Goal: Transaction & Acquisition: Purchase product/service

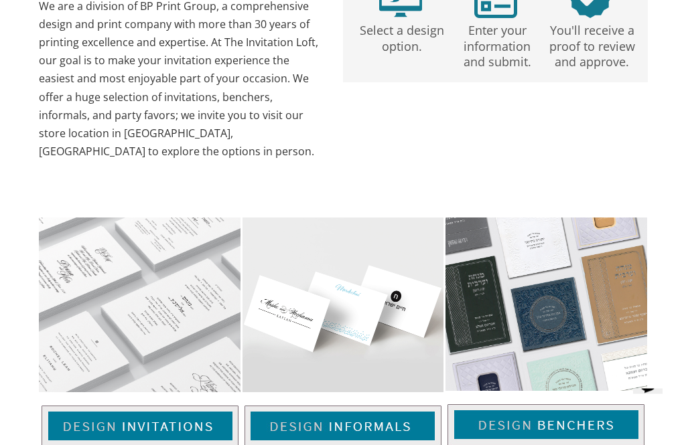
scroll to position [641, 0]
click at [153, 406] on img at bounding box center [140, 427] width 197 height 42
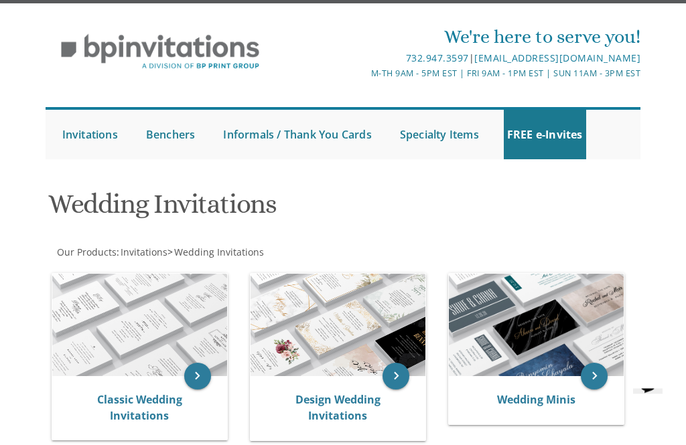
scroll to position [29, 0]
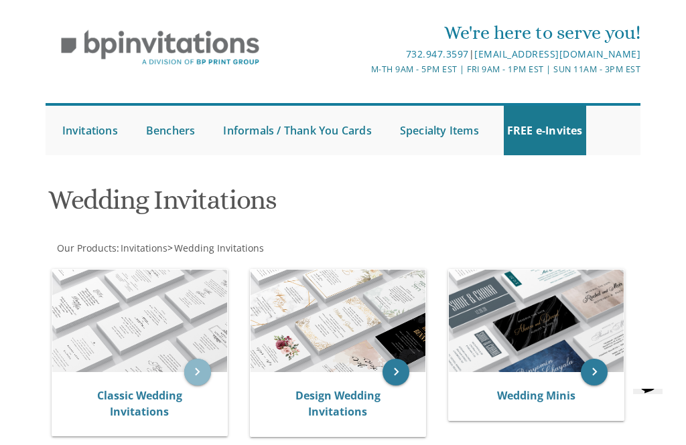
click at [201, 363] on icon "keyboard_arrow_right" at bounding box center [197, 372] width 27 height 27
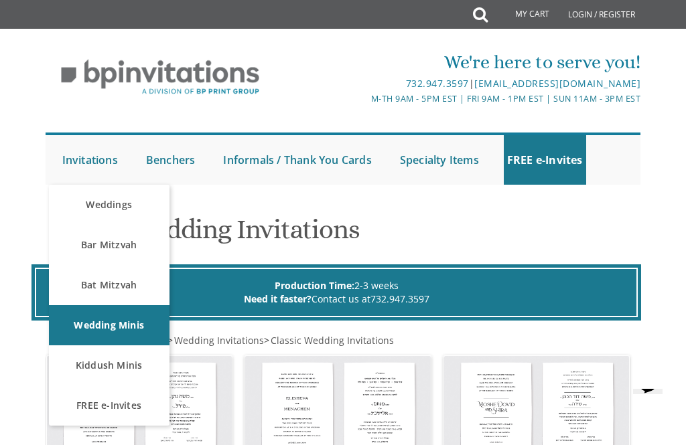
click at [139, 242] on link "Bar Mitzvah" at bounding box center [109, 245] width 121 height 40
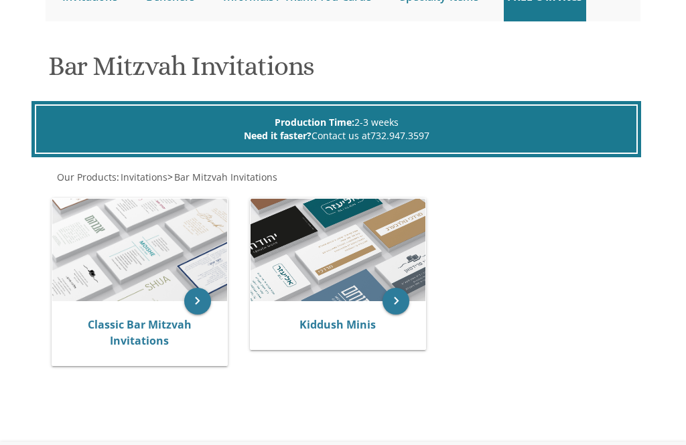
scroll to position [163, 0]
click at [187, 313] on icon "keyboard_arrow_right" at bounding box center [197, 301] width 27 height 27
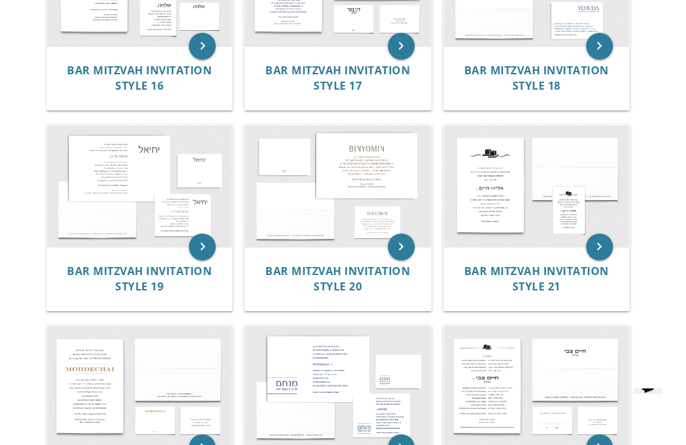
scroll to position [1373, 0]
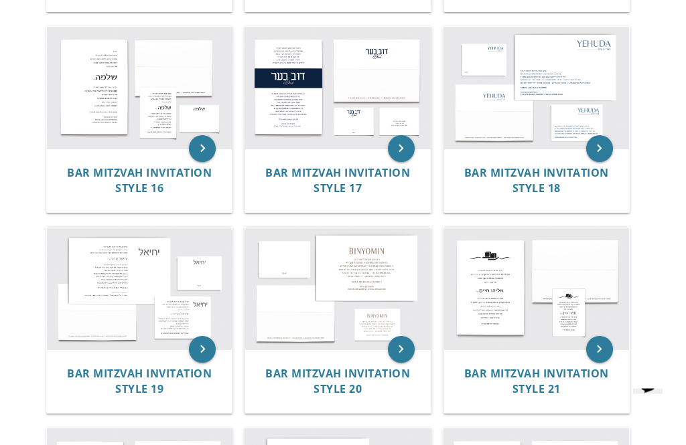
click at [387, 279] on img at bounding box center [337, 289] width 185 height 122
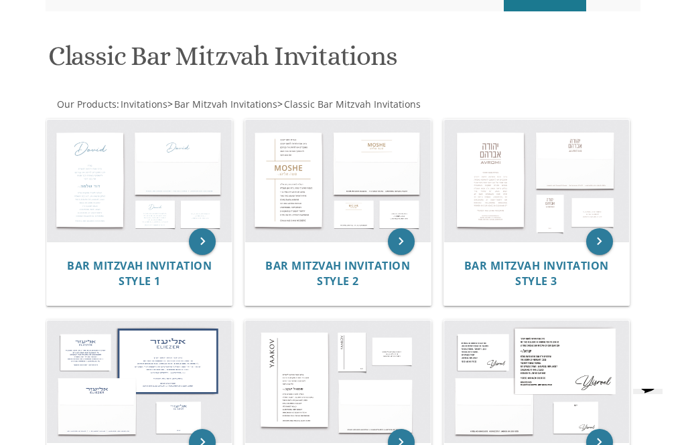
scroll to position [173, 0]
click at [173, 158] on img at bounding box center [139, 182] width 185 height 122
